Goal: Transaction & Acquisition: Register for event/course

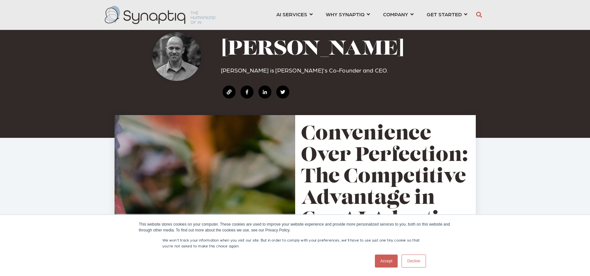
scroll to position [0, 3]
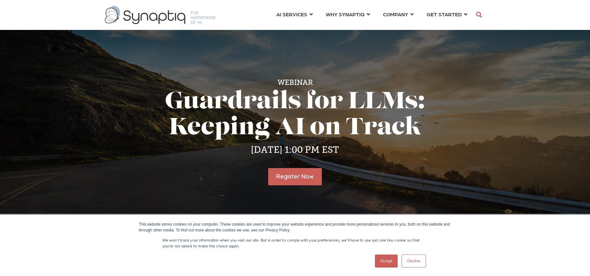
scroll to position [0, 3]
click at [296, 175] on link "Register Now" at bounding box center [295, 177] width 56 height 18
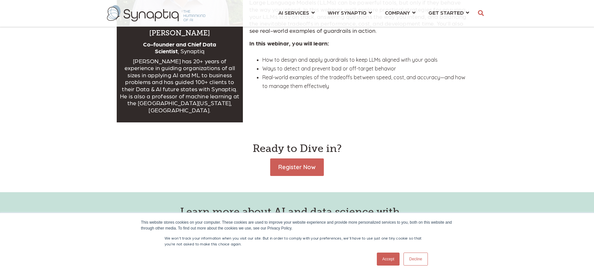
scroll to position [333, 0]
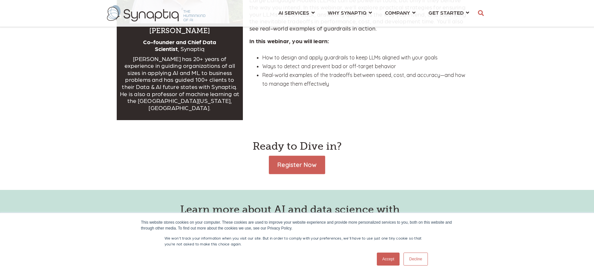
click at [290, 158] on link "Register Now" at bounding box center [297, 165] width 56 height 18
